Goal: Task Accomplishment & Management: Use online tool/utility

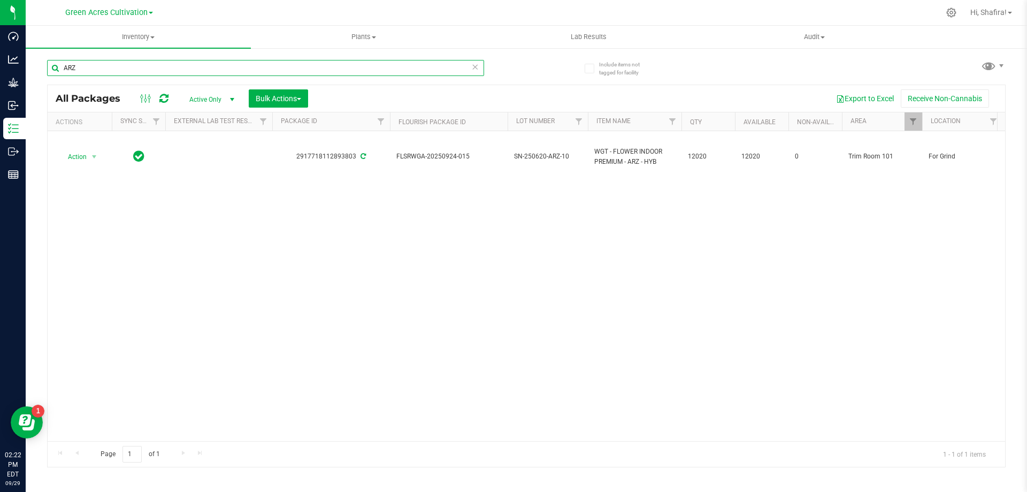
click at [182, 65] on input "ARZ" at bounding box center [265, 68] width 437 height 16
click at [184, 65] on input "ARZ" at bounding box center [265, 68] width 437 height 16
paste input "FLSRWGA-20250929-037"
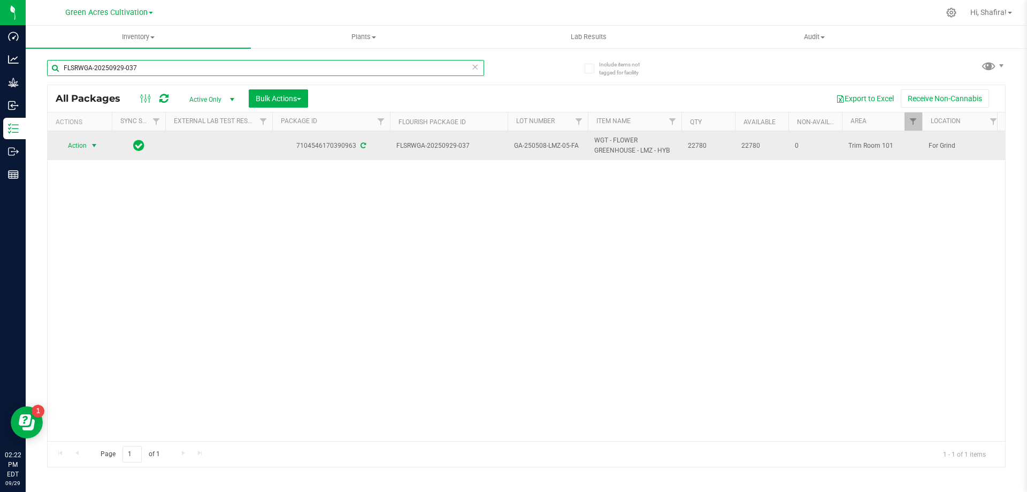
type input "FLSRWGA-20250929-037"
click at [87, 145] on span "Action" at bounding box center [72, 145] width 29 height 15
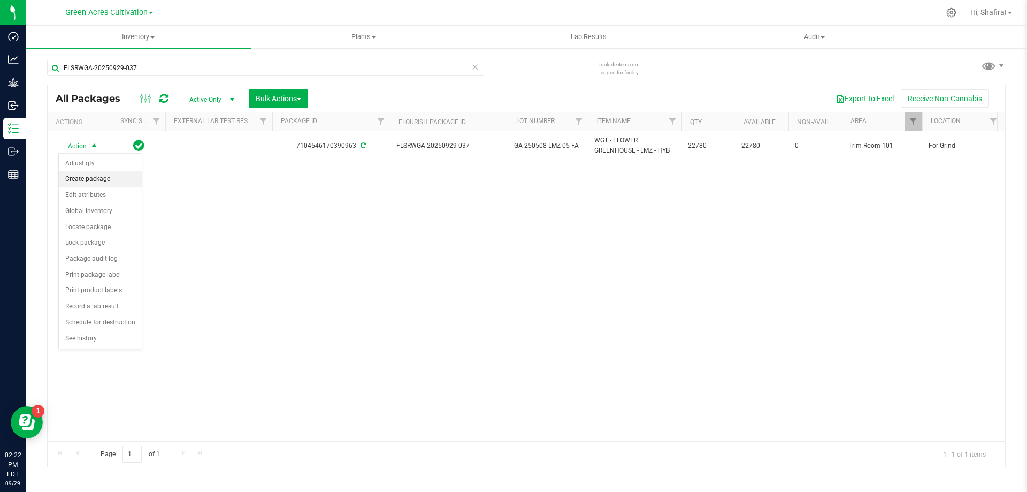
click at [106, 176] on li "Create package" at bounding box center [100, 179] width 83 height 16
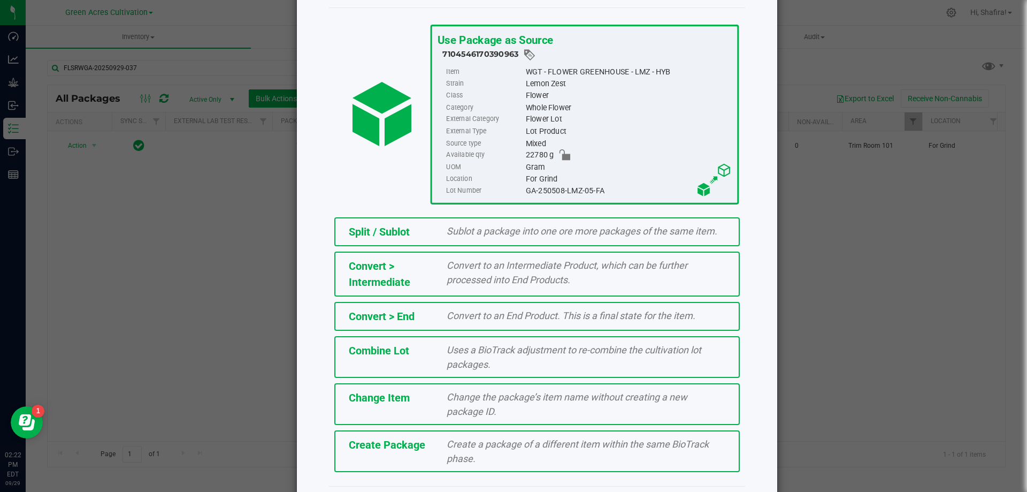
scroll to position [77, 0]
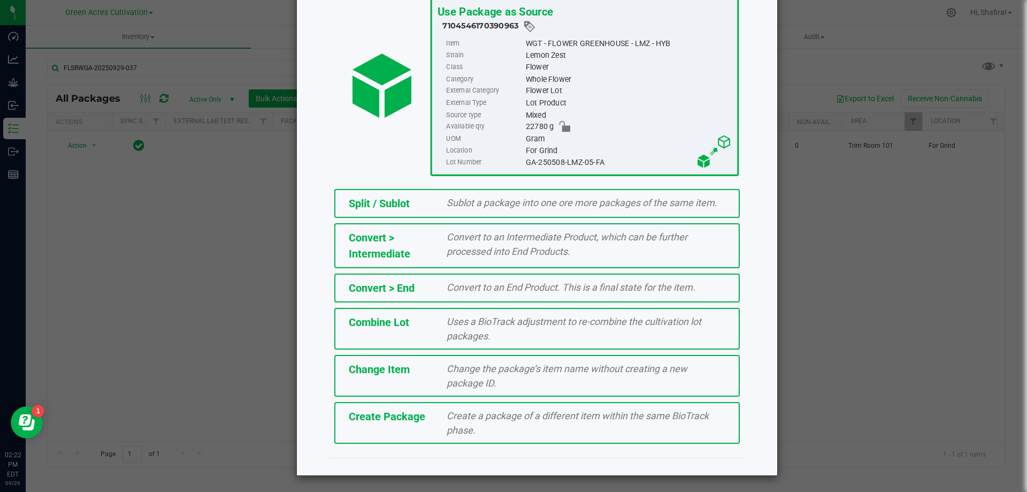
click at [464, 427] on span "Create a package of a different item within the same BioTrack phase." at bounding box center [578, 423] width 262 height 26
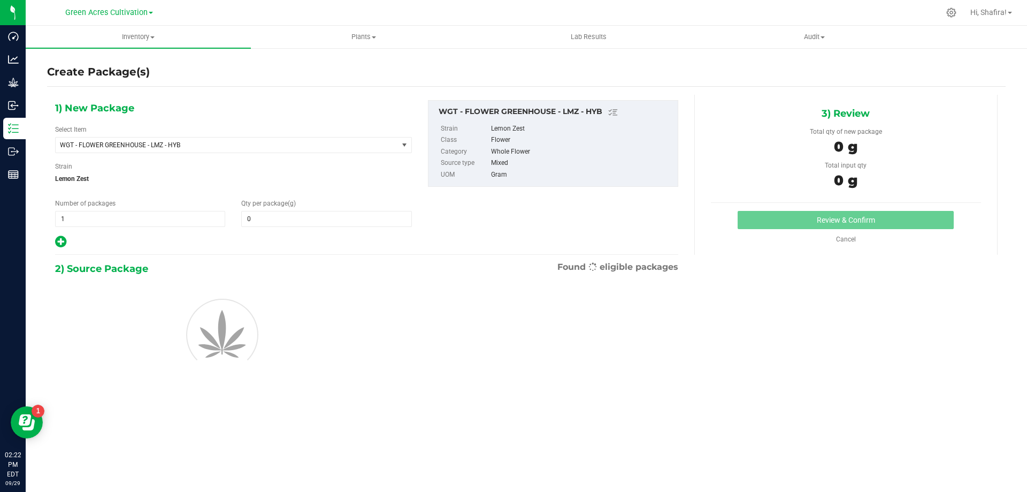
type input "0.0000"
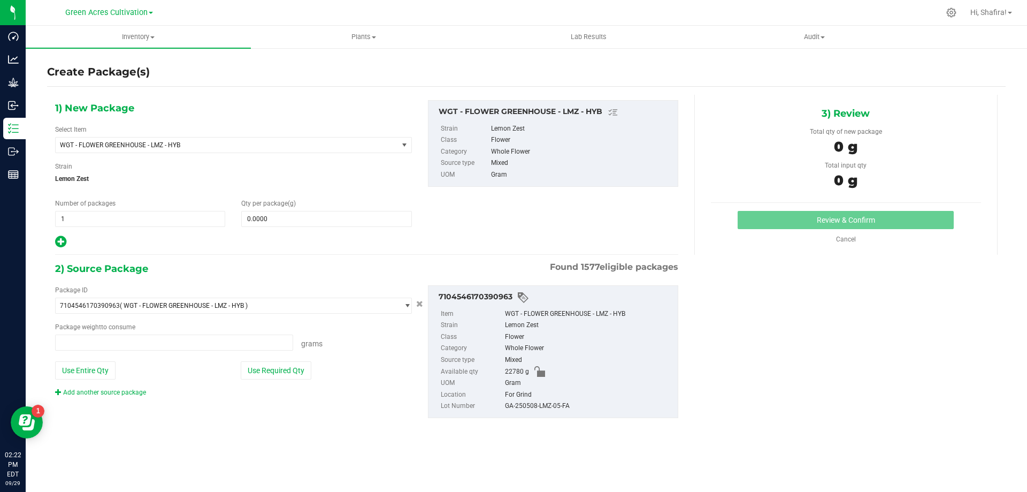
type input "0.0000 g"
click at [370, 143] on span "WGT - FLOWER GREENHOUSE - LMZ - HYB" at bounding box center [220, 144] width 320 height 7
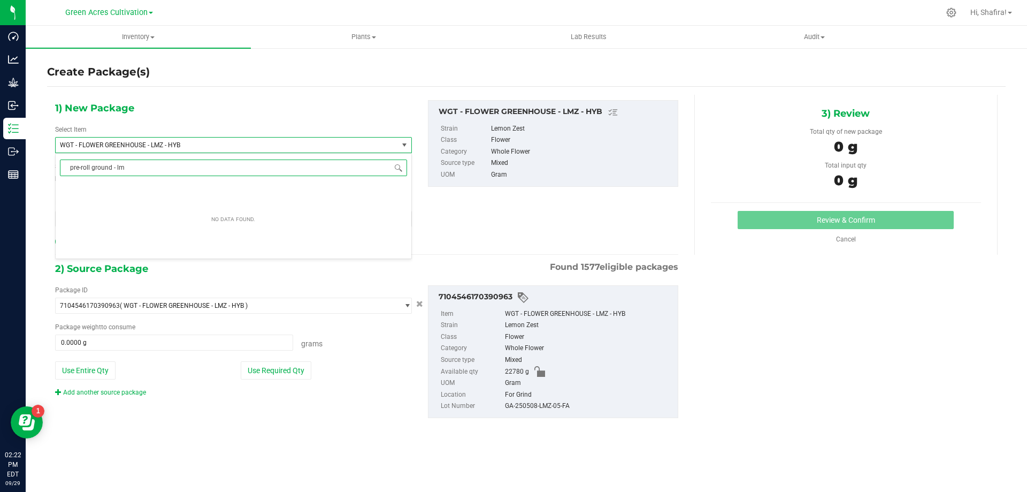
type input "pre-roll ground - lmz"
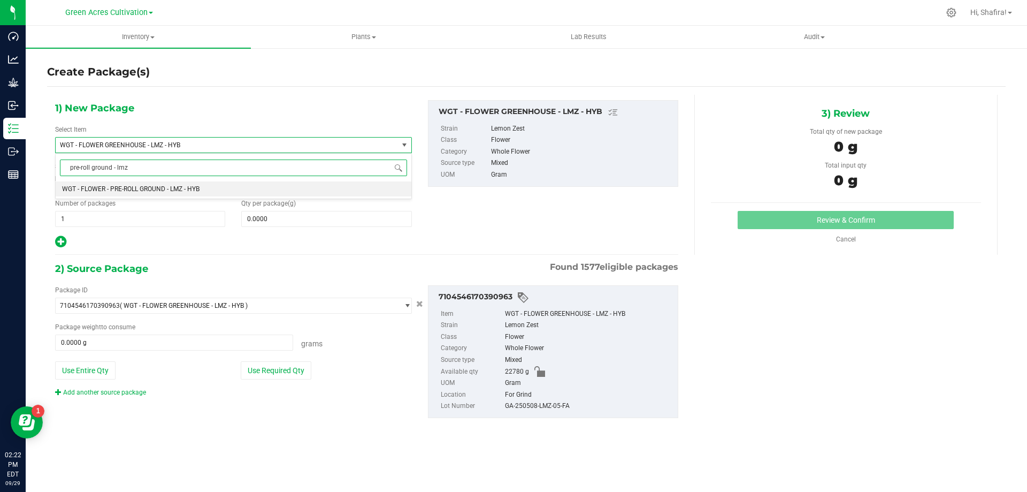
click at [255, 189] on li "WGT - FLOWER - PRE-ROLL GROUND - LMZ - HYB" at bounding box center [234, 188] width 356 height 15
type input "0.0000"
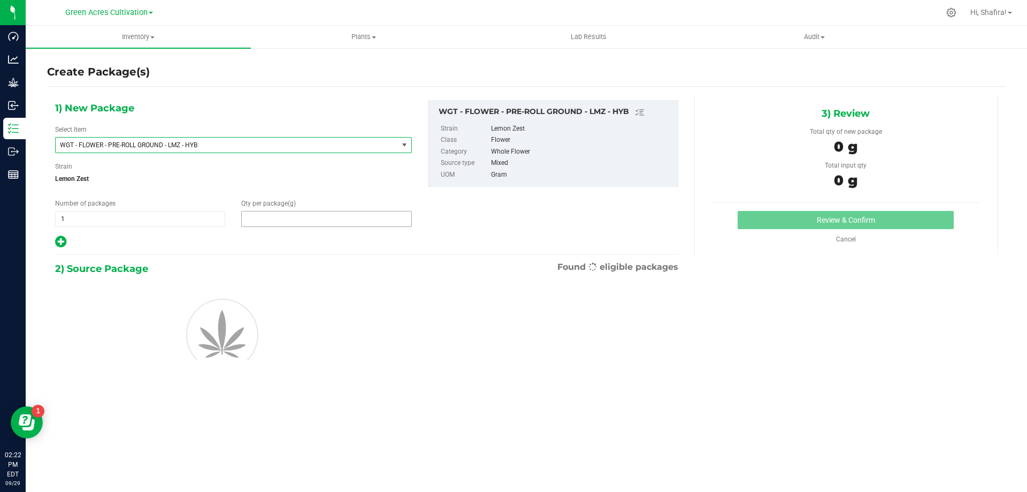
click at [307, 219] on span at bounding box center [326, 219] width 170 height 16
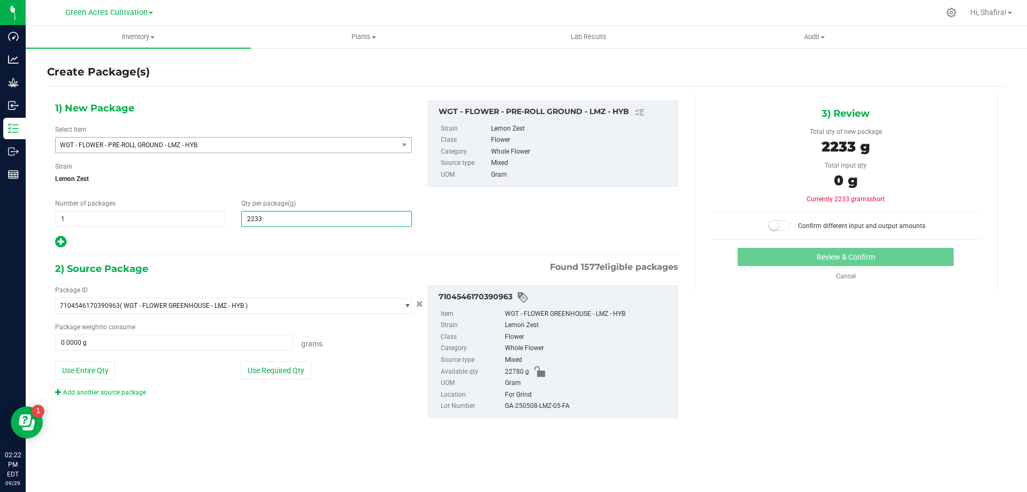
type input "22335"
type input "22,335.0000"
drag, startPoint x: 268, startPoint y: 362, endPoint x: 413, endPoint y: 365, distance: 145.5
click at [269, 362] on button "Use Required Qty" at bounding box center [276, 370] width 71 height 18
type input "22335.0000 g"
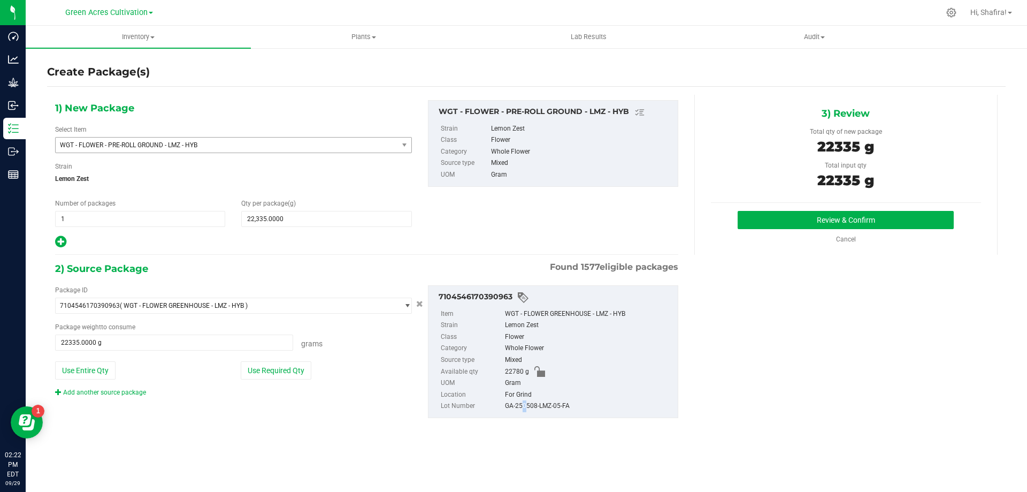
click at [521, 405] on div "GA-250508-LMZ-05-FA" at bounding box center [588, 406] width 167 height 12
click at [829, 224] on button "Review & Confirm" at bounding box center [846, 220] width 216 height 18
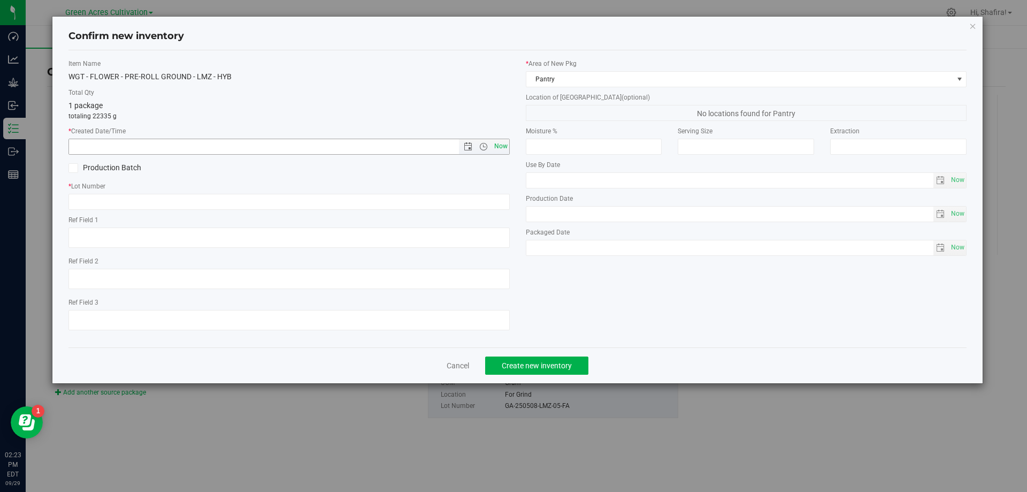
click at [500, 148] on span "Now" at bounding box center [501, 147] width 18 height 16
type input "[DATE] 2:23 PM"
paste input "GA-250508-LMZ-05-FA"
type input "GA-250508-LMZ-05-PR"
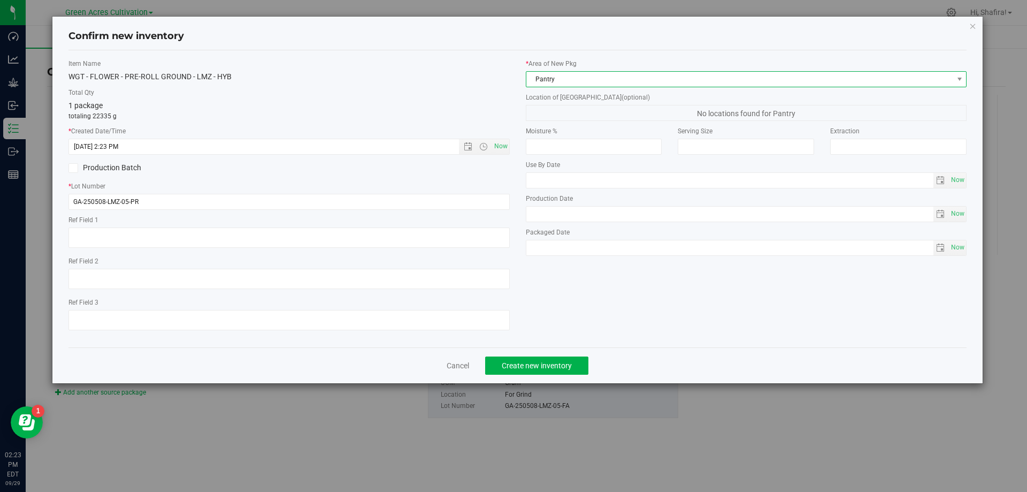
click at [718, 81] on span "Pantry" at bounding box center [739, 79] width 427 height 15
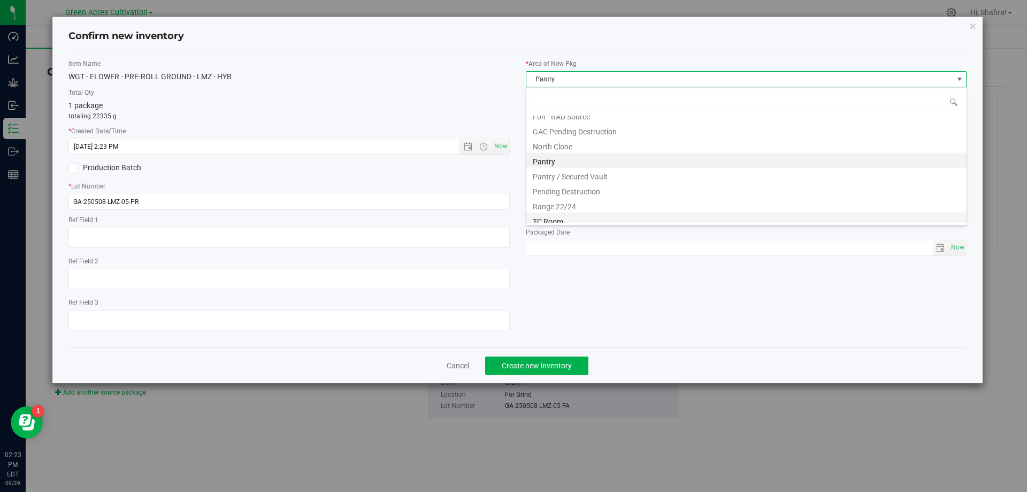
scroll to position [163, 0]
drag, startPoint x: 575, startPoint y: 223, endPoint x: 579, endPoint y: 149, distance: 73.9
click at [575, 221] on li "Trim Room 101" at bounding box center [746, 215] width 440 height 15
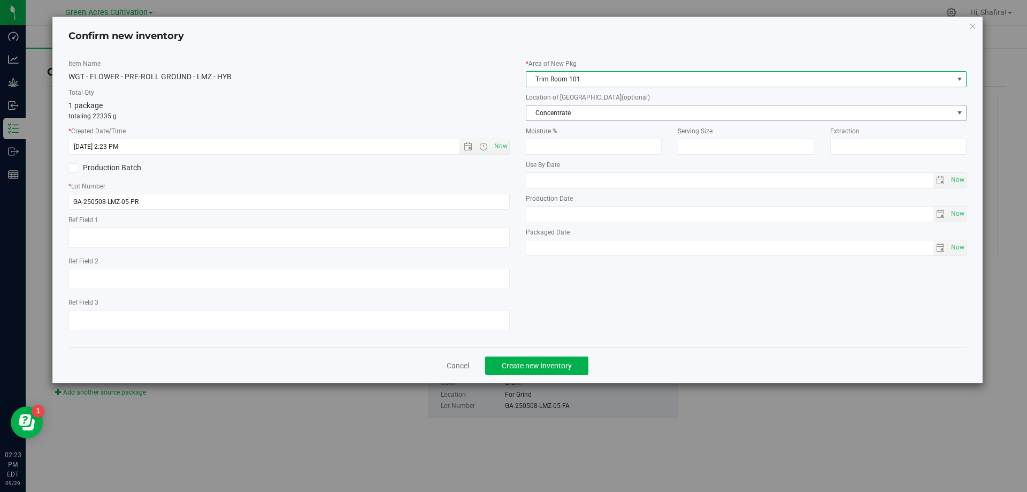
click at [587, 107] on span "Concentrate" at bounding box center [739, 112] width 427 height 15
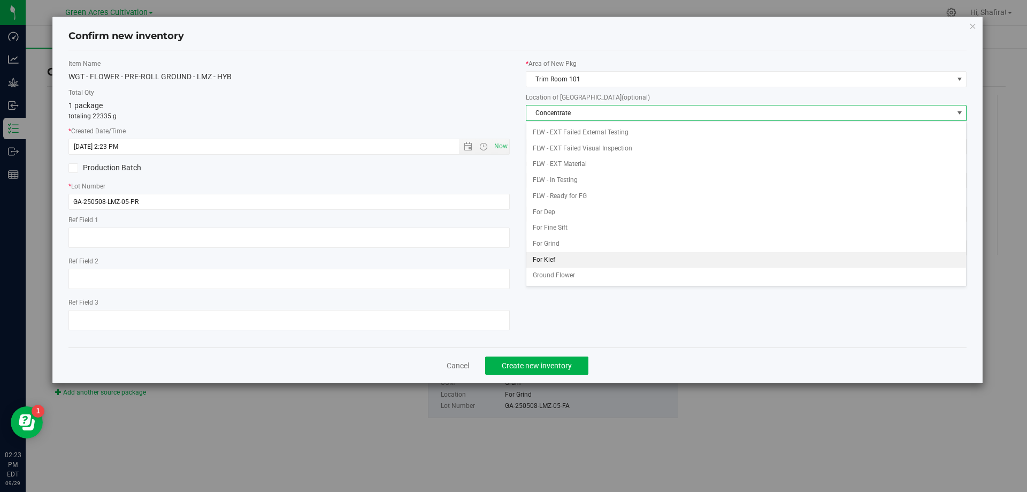
scroll to position [110, 0]
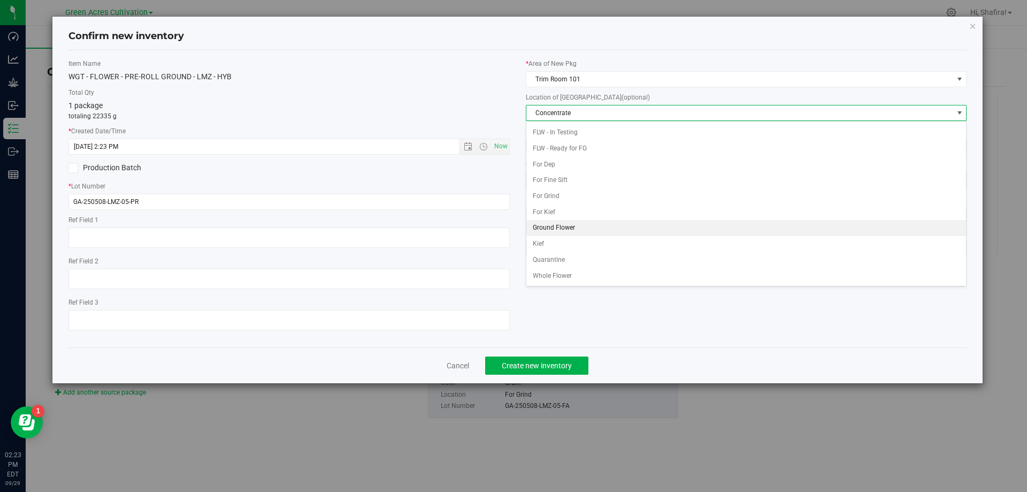
click at [584, 226] on li "Ground Flower" at bounding box center [746, 228] width 440 height 16
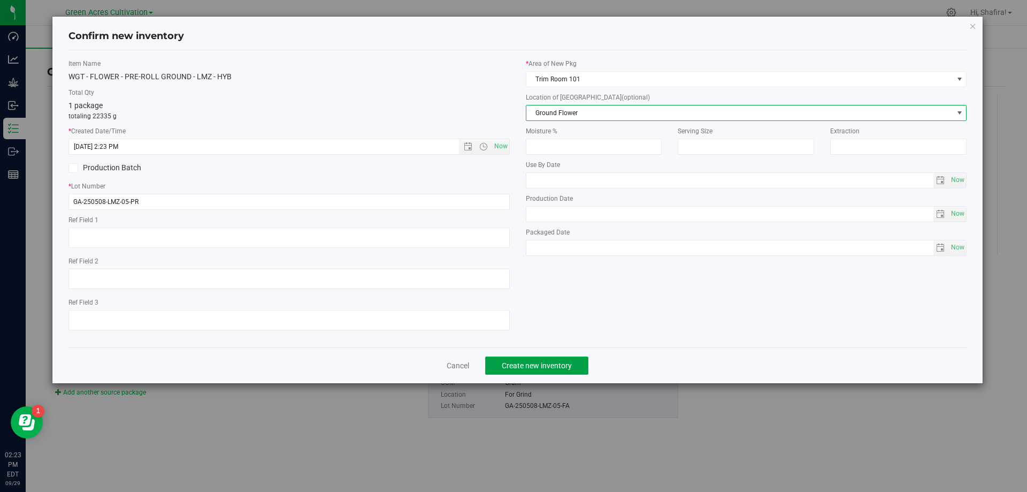
click at [550, 365] on span "Create new inventory" at bounding box center [537, 365] width 70 height 9
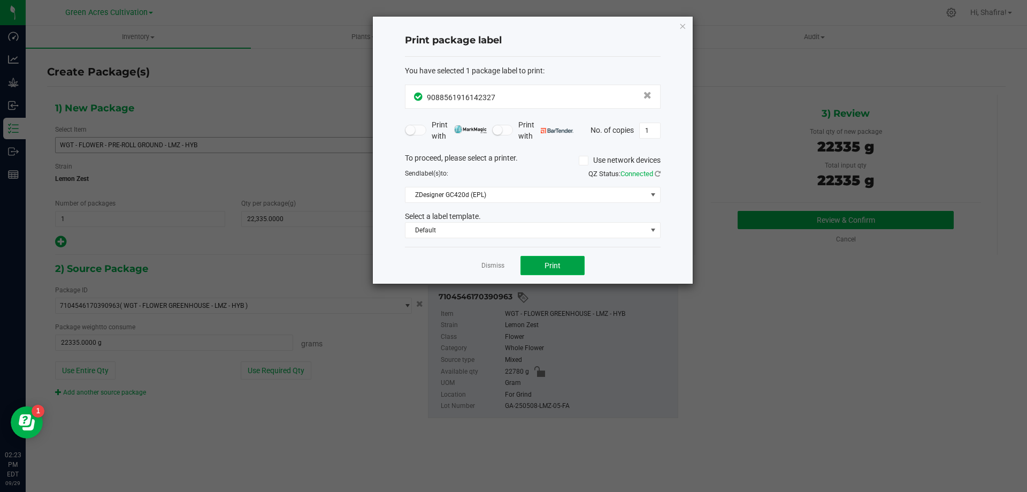
click at [570, 269] on button "Print" at bounding box center [552, 265] width 64 height 19
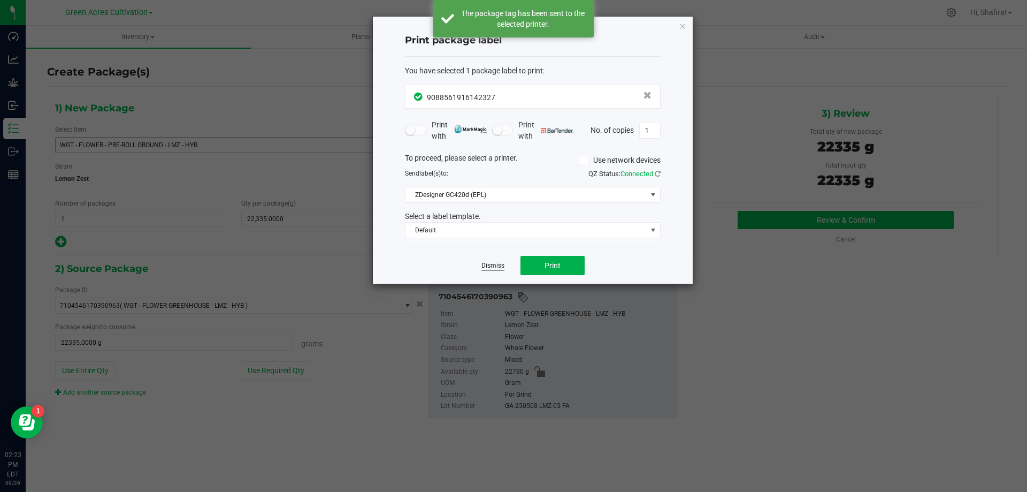
click at [496, 266] on link "Dismiss" at bounding box center [492, 265] width 23 height 9
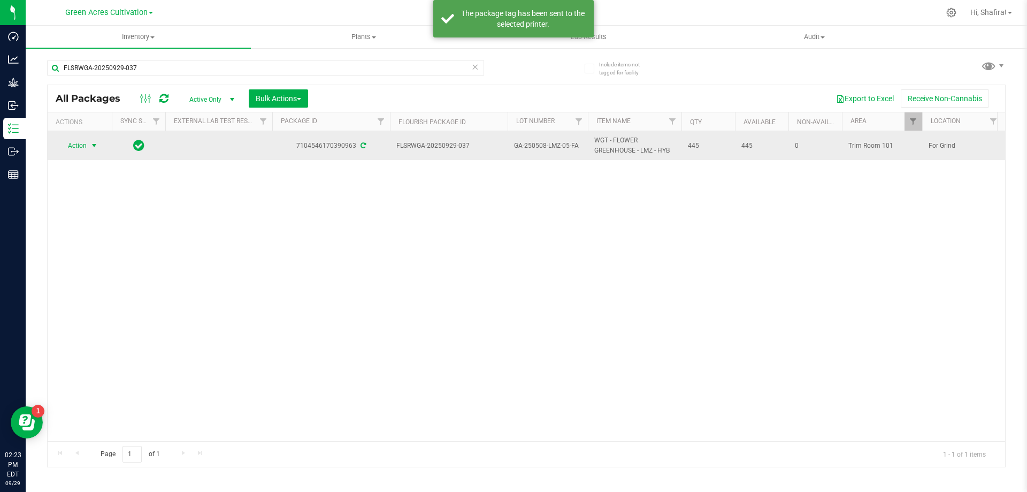
click at [85, 145] on span "Action" at bounding box center [72, 145] width 29 height 15
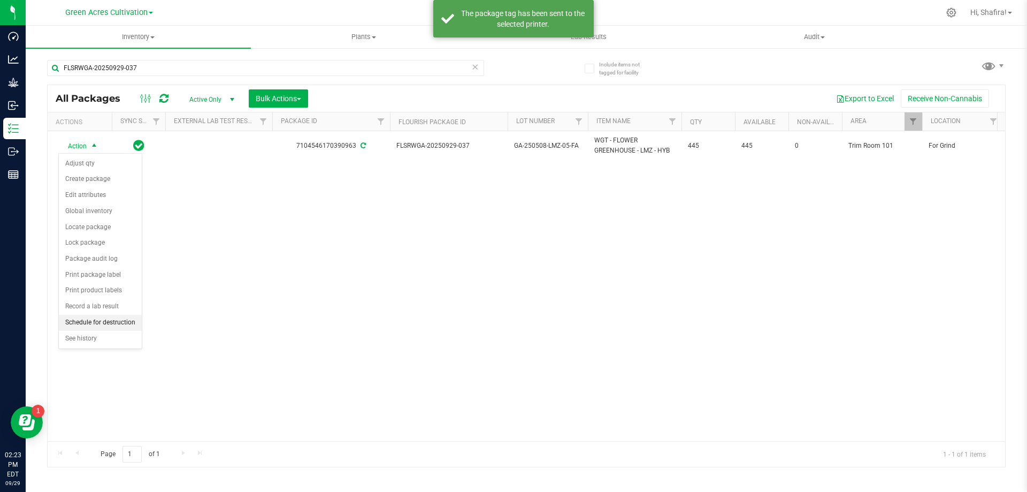
click at [113, 319] on li "Schedule for destruction" at bounding box center [100, 323] width 83 height 16
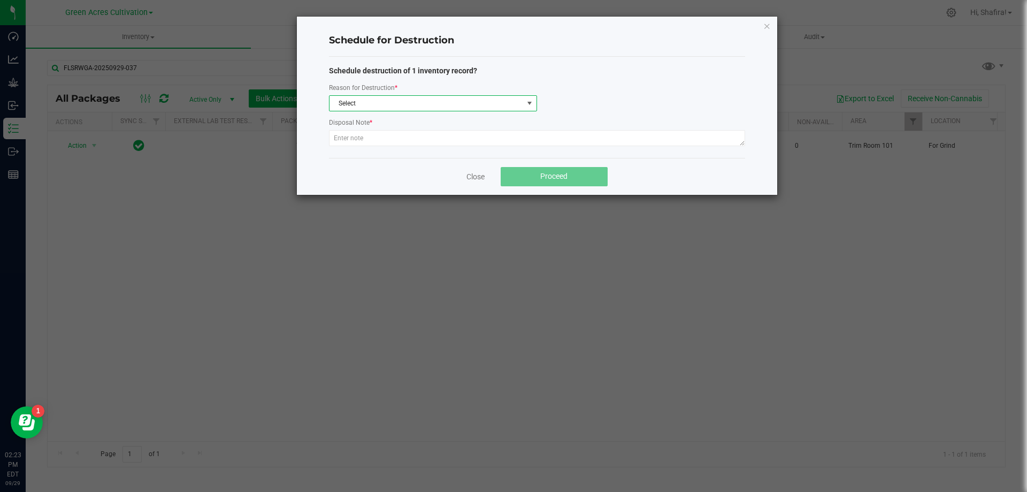
click at [392, 99] on span "Select" at bounding box center [427, 103] width 194 height 15
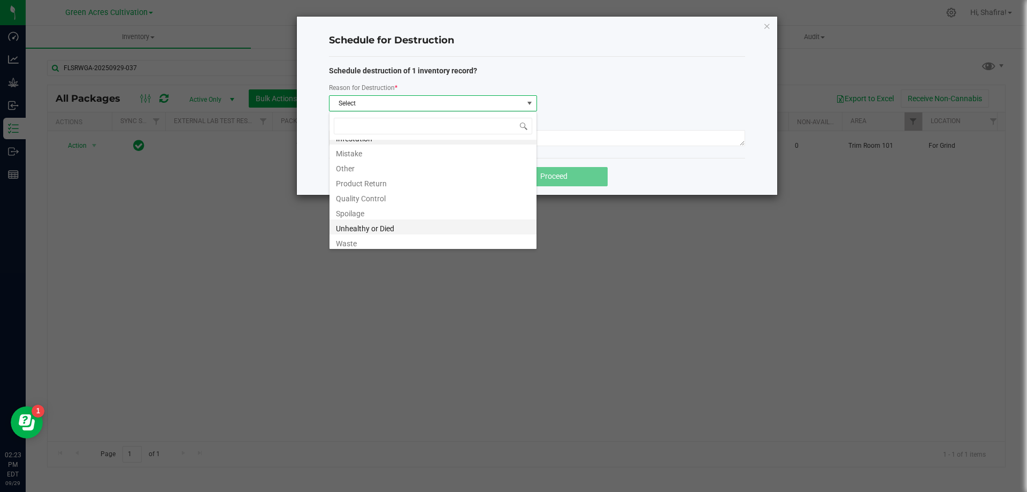
scroll to position [13, 0]
click at [398, 241] on li "Waste" at bounding box center [433, 239] width 207 height 15
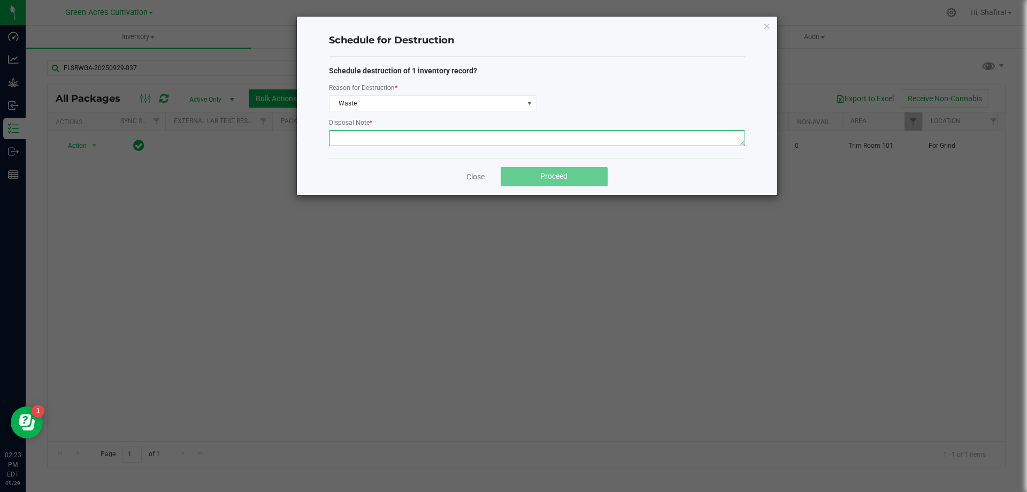
drag, startPoint x: 394, startPoint y: 136, endPoint x: 404, endPoint y: 143, distance: 12.6
click at [394, 135] on textarea at bounding box center [537, 138] width 416 height 16
type textarea "POST GRINDER WASTE"
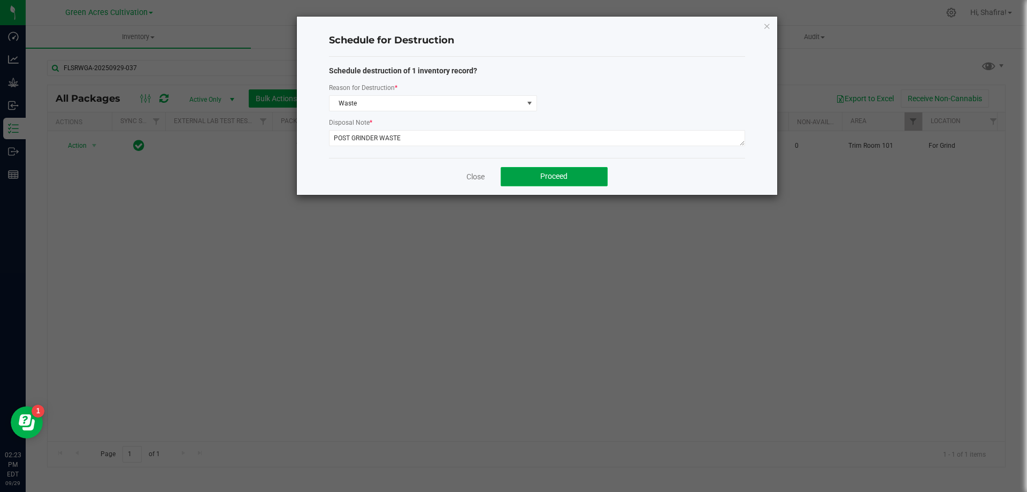
click at [600, 178] on button "Proceed" at bounding box center [554, 176] width 107 height 19
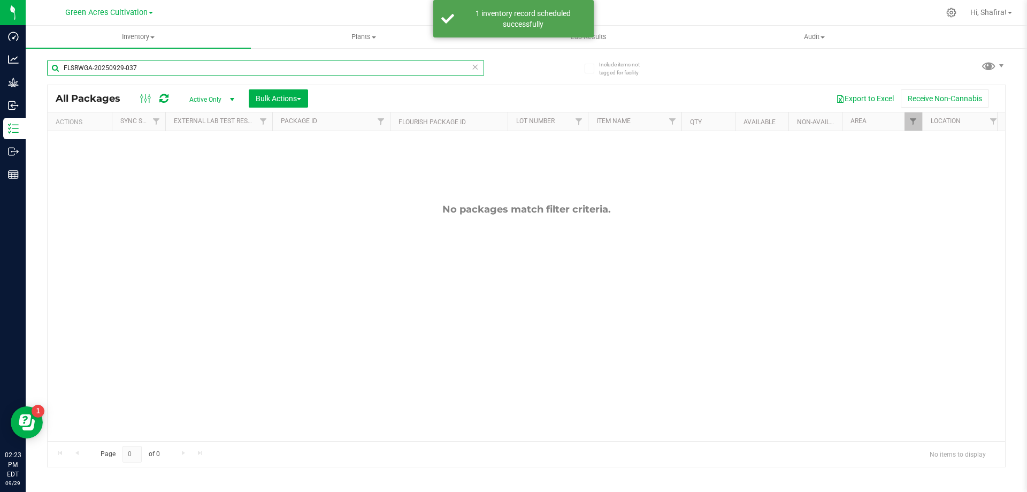
click at [170, 65] on input "FLSRWGA-20250929-037" at bounding box center [265, 68] width 437 height 16
